Goal: Transaction & Acquisition: Purchase product/service

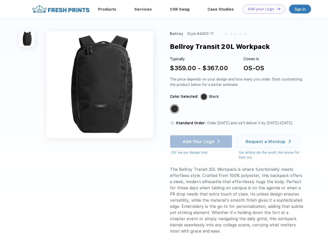
click at [262, 9] on link "Add your Logo Design Tool" at bounding box center [263, 9] width 42 height 9
click at [0, 0] on div "Design Tool" at bounding box center [0, 0] width 0 height 0
click at [276, 9] on link "Add your Logo Design Tool" at bounding box center [263, 9] width 42 height 9
click at [27, 39] on img at bounding box center [26, 38] width 15 height 15
click at [175, 109] on div "Standard Color" at bounding box center [174, 108] width 7 height 7
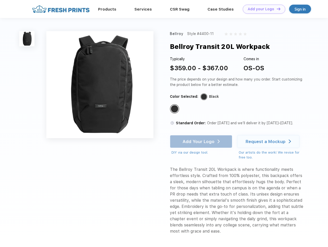
click at [201, 141] on div "Add Your Logo DIY via our design tool. Ah shoot! This product isn't up in our d…" at bounding box center [201, 145] width 62 height 20
click at [269, 141] on div "Request a Mockup" at bounding box center [265, 141] width 40 height 5
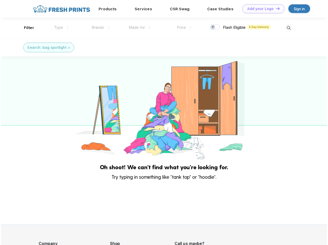
scroll to position [0, 0]
